Goal: Task Accomplishment & Management: Manage account settings

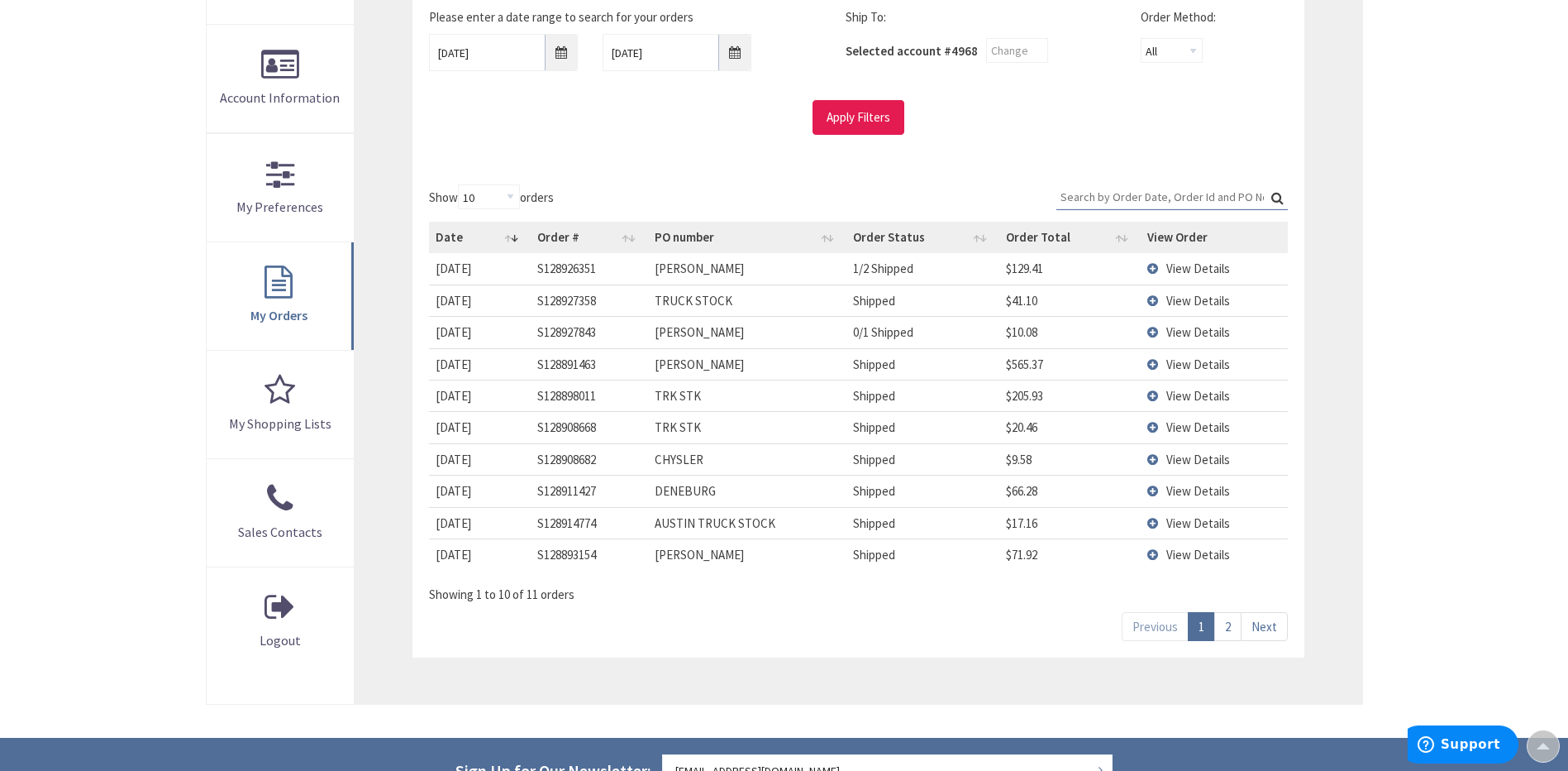
scroll to position [331, 0]
click at [845, 117] on input "Apply Filters" at bounding box center [859, 117] width 92 height 35
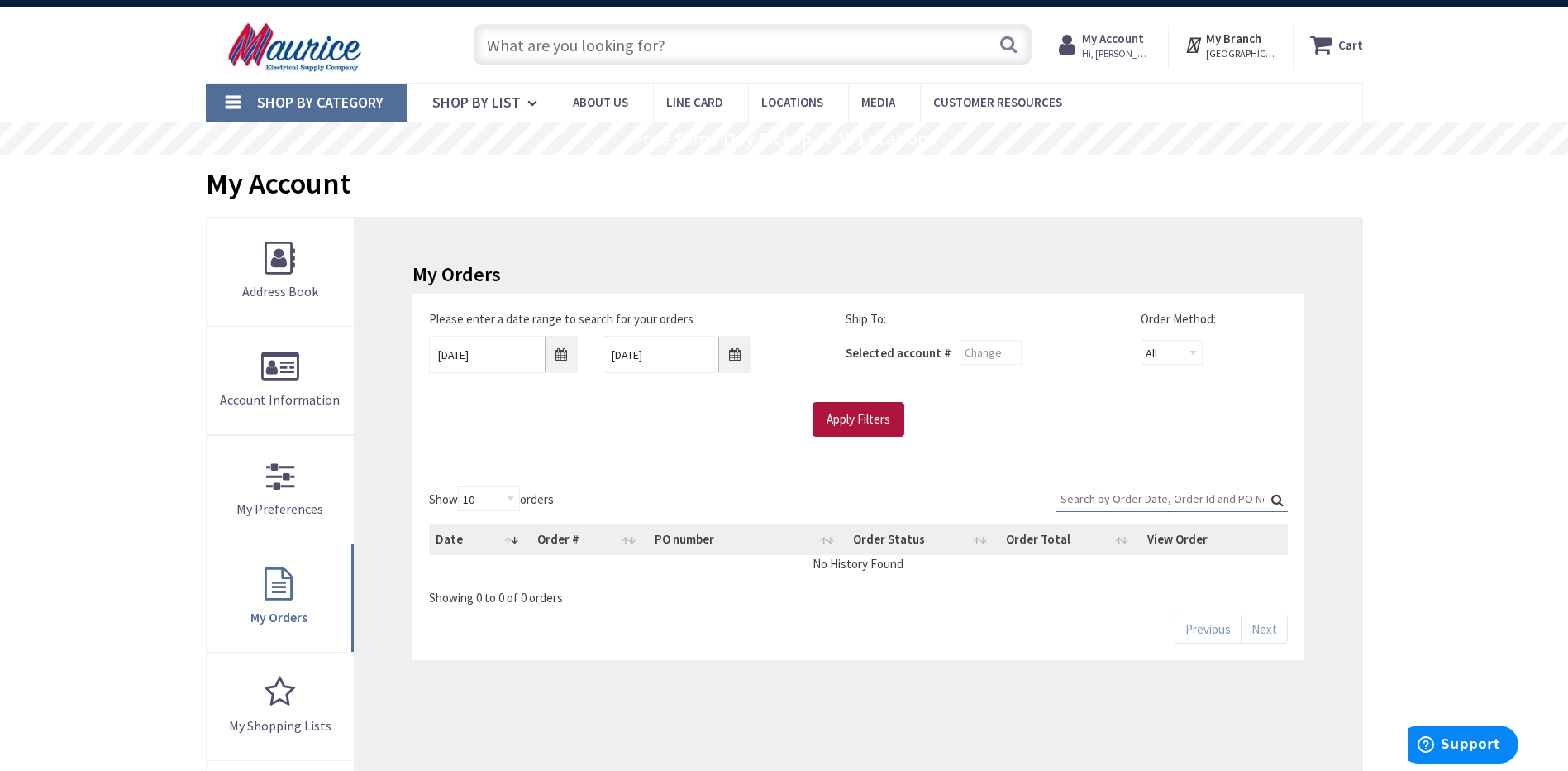
scroll to position [0, 0]
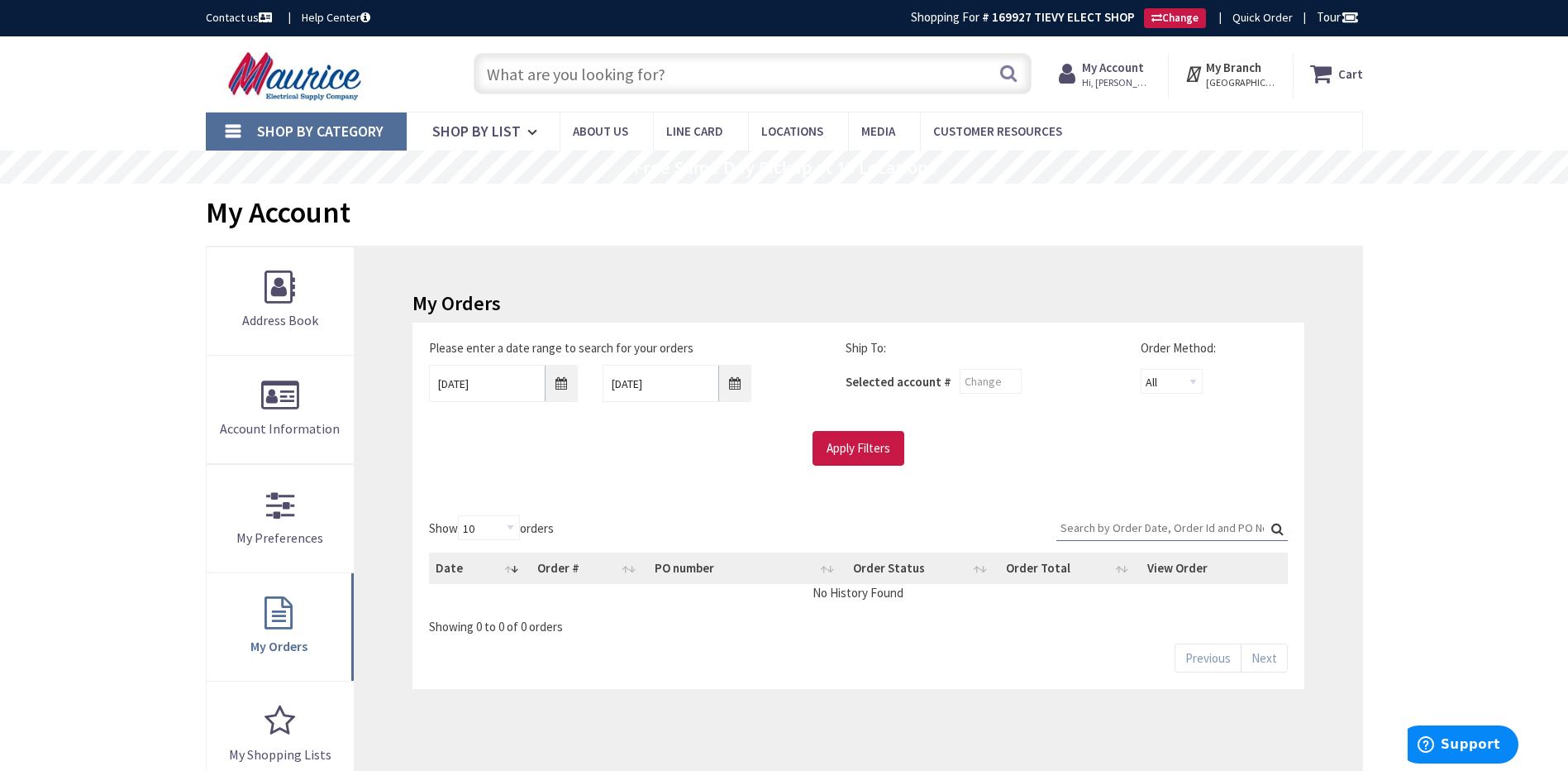
click at [1108, 79] on span "Hi, [PERSON_NAME]" at bounding box center [1117, 82] width 70 height 13
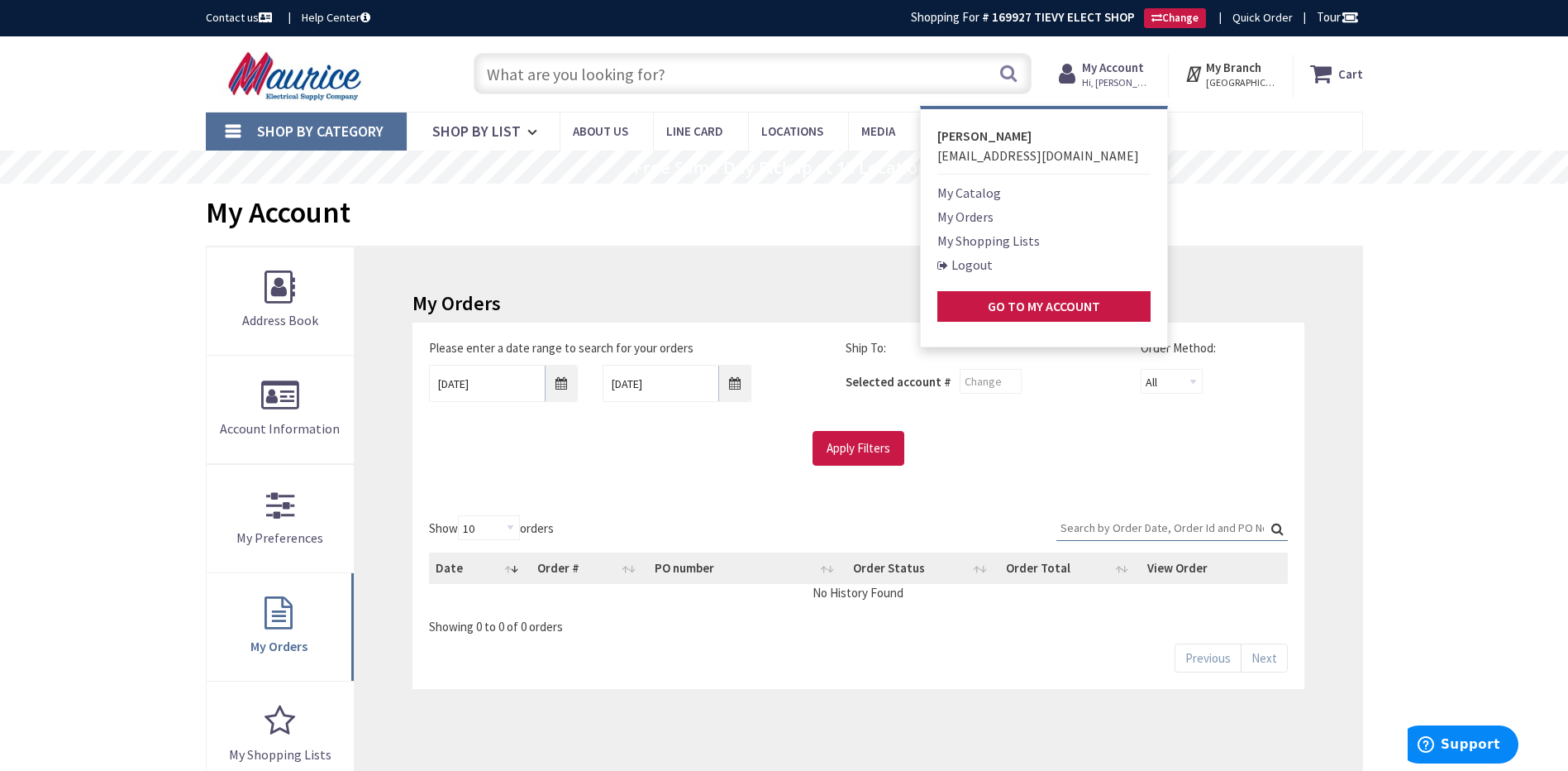
click at [963, 219] on link "My Orders" at bounding box center [965, 216] width 56 height 20
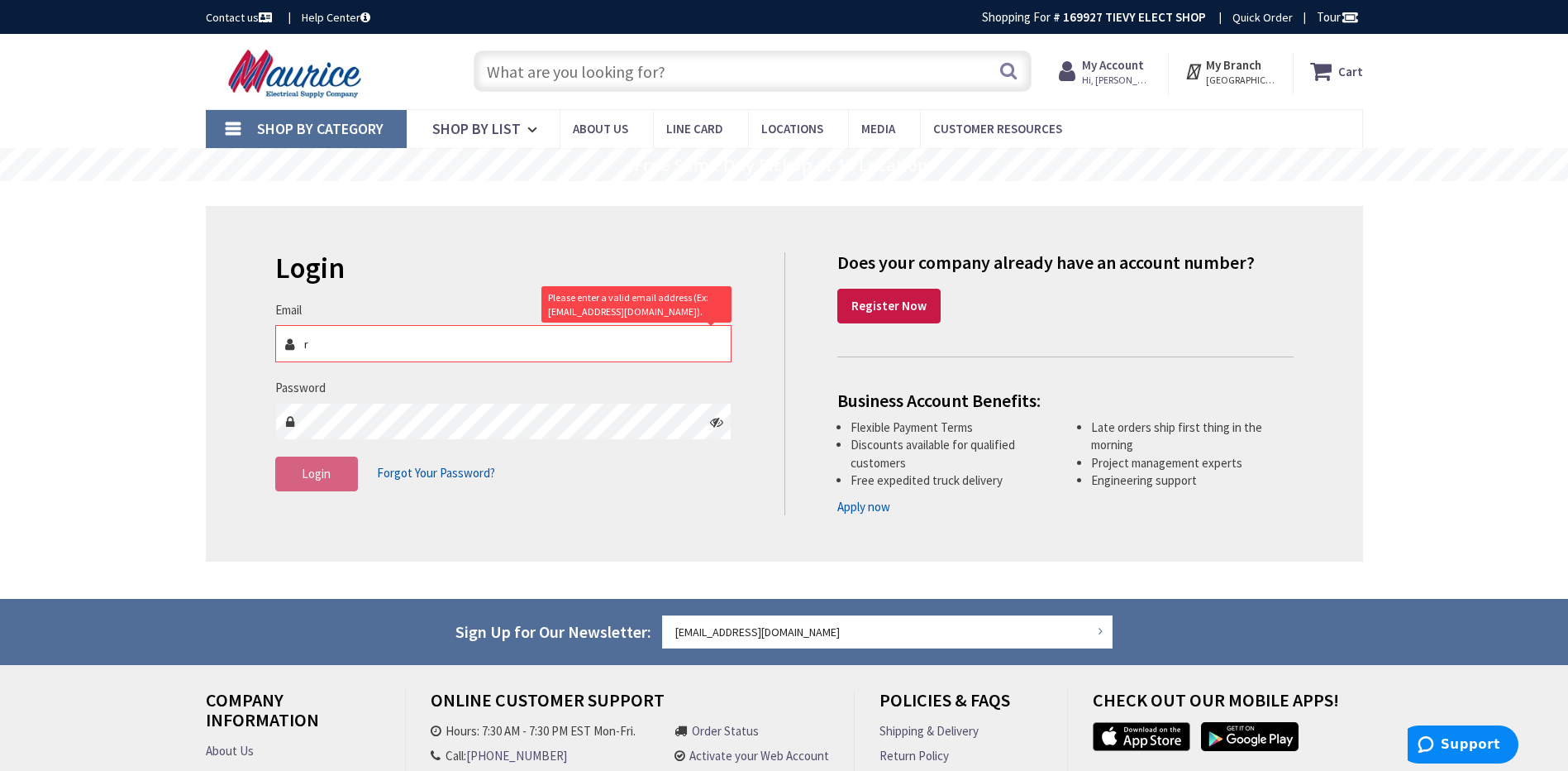
type input "rt"
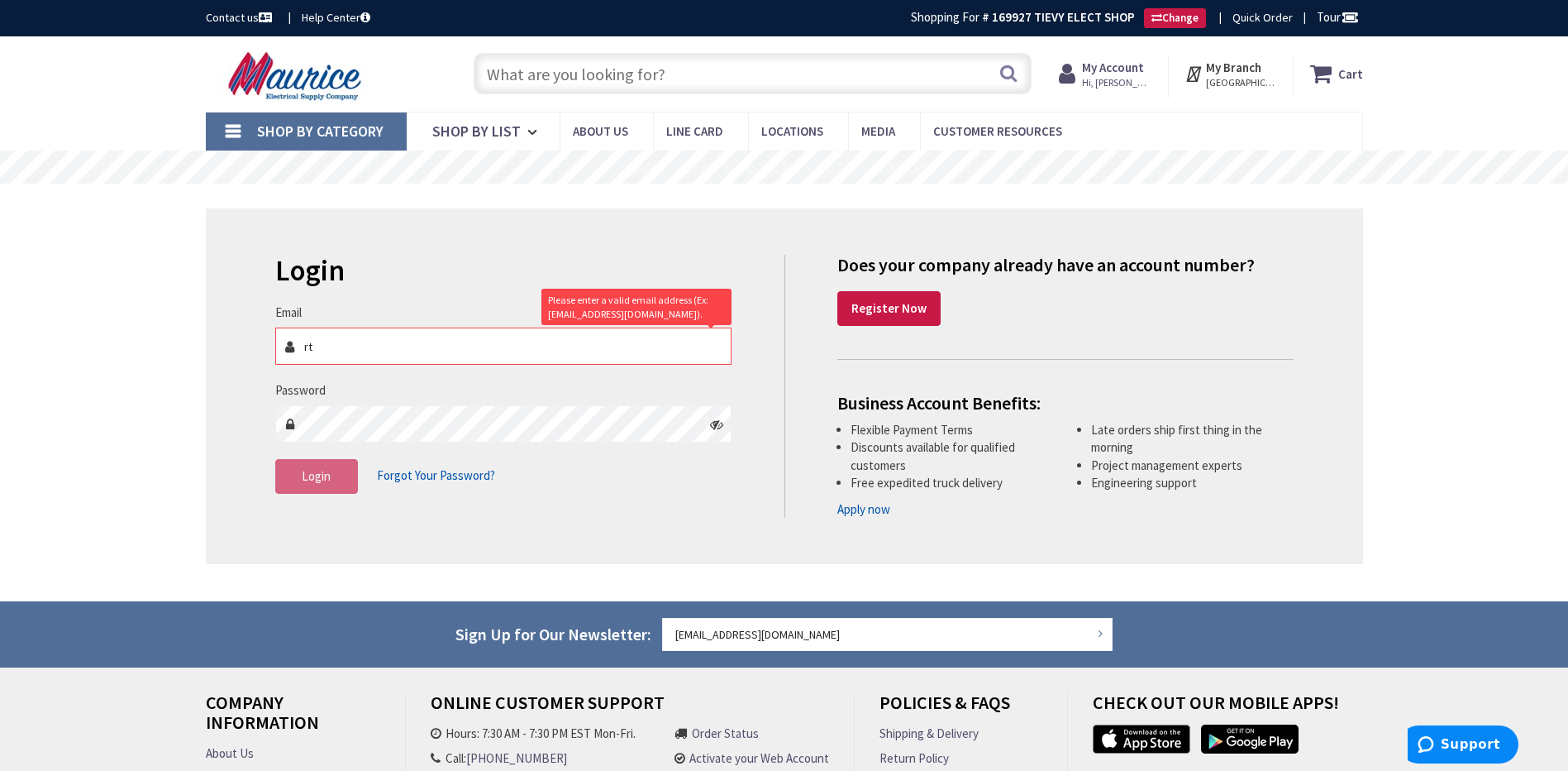
type input "[PERSON_NAME][GEOGRAPHIC_DATA], [GEOGRAPHIC_DATA]"
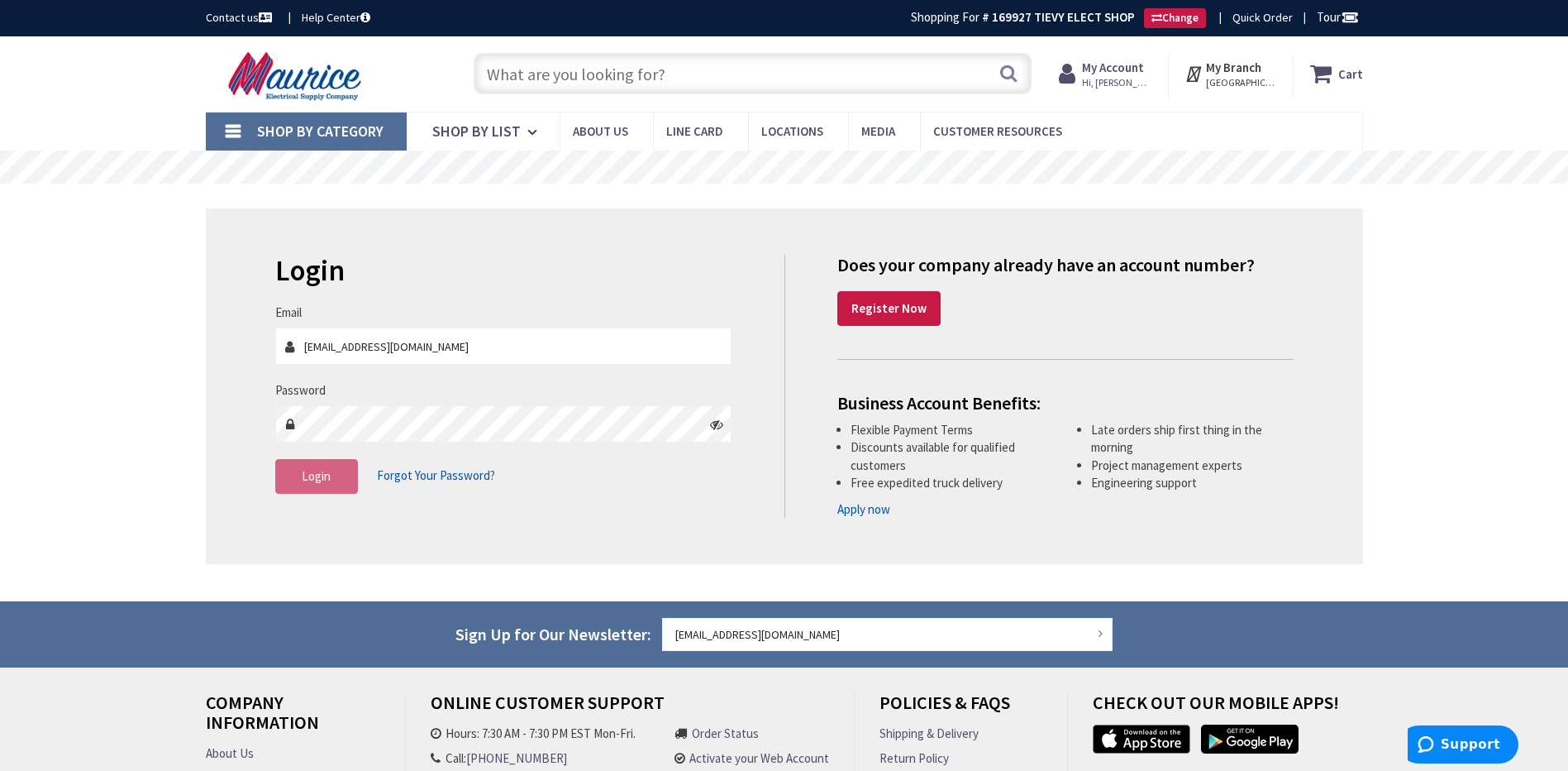
type input "[EMAIL_ADDRESS][DOMAIN_NAME]"
click at [309, 477] on span "Login" at bounding box center [316, 476] width 29 height 16
